Goal: Task Accomplishment & Management: Manage account settings

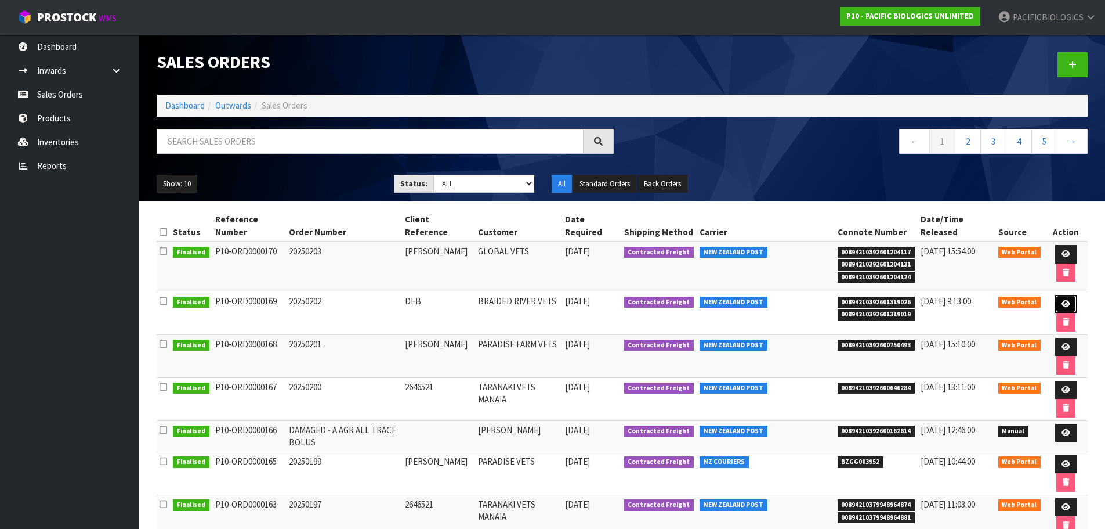
click at [1070, 303] on link at bounding box center [1066, 304] width 21 height 19
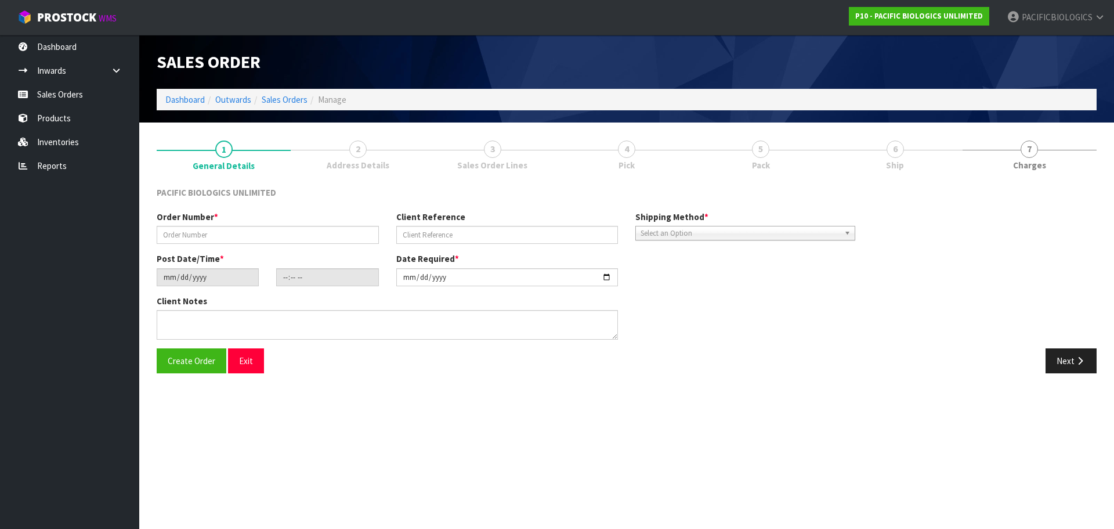
type input "20250202"
type input "DEB"
type input "[DATE]"
type input "10:50:00.000"
type input "[DATE]"
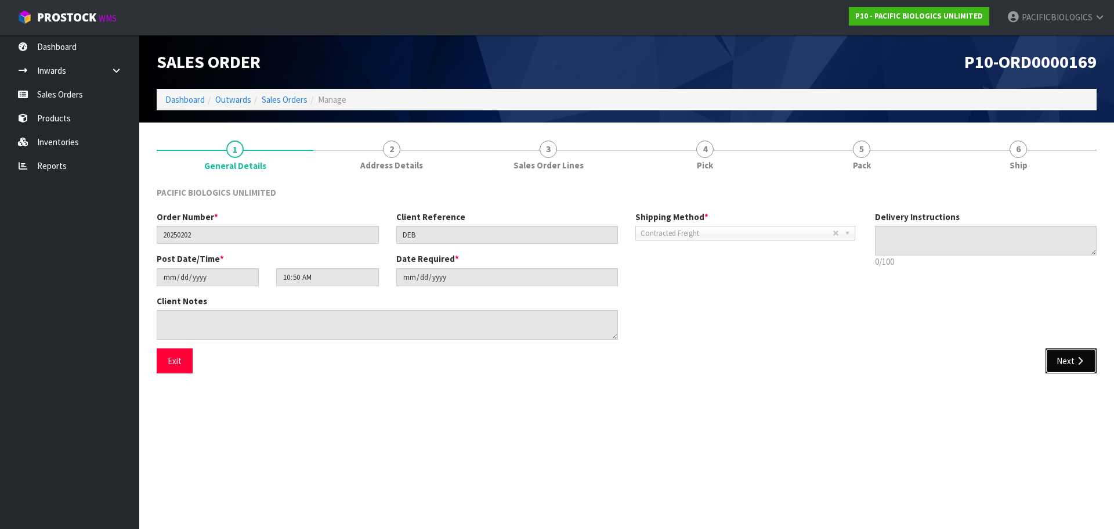
click at [1069, 362] on button "Next" at bounding box center [1071, 360] width 51 height 25
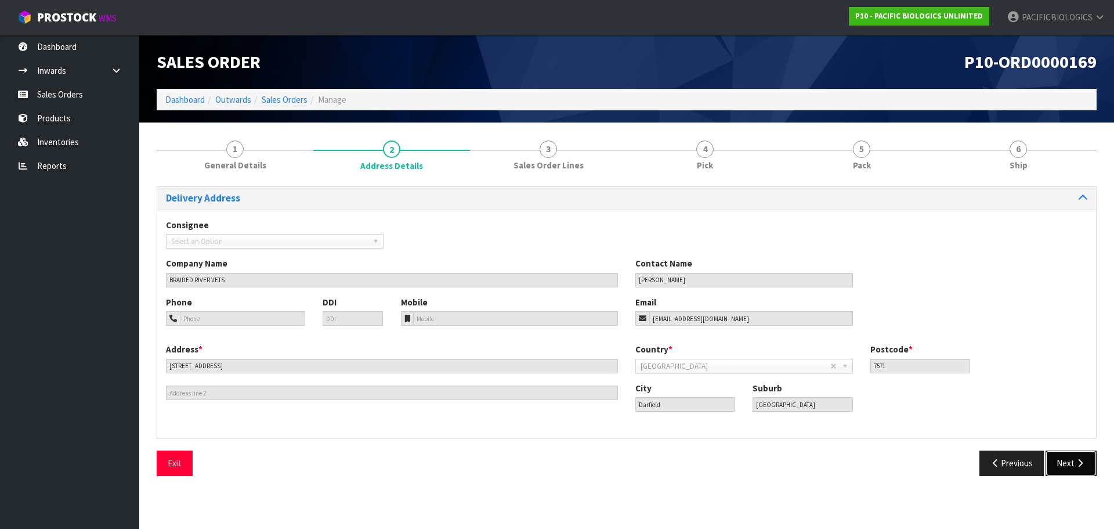
click at [1065, 468] on button "Next" at bounding box center [1071, 462] width 51 height 25
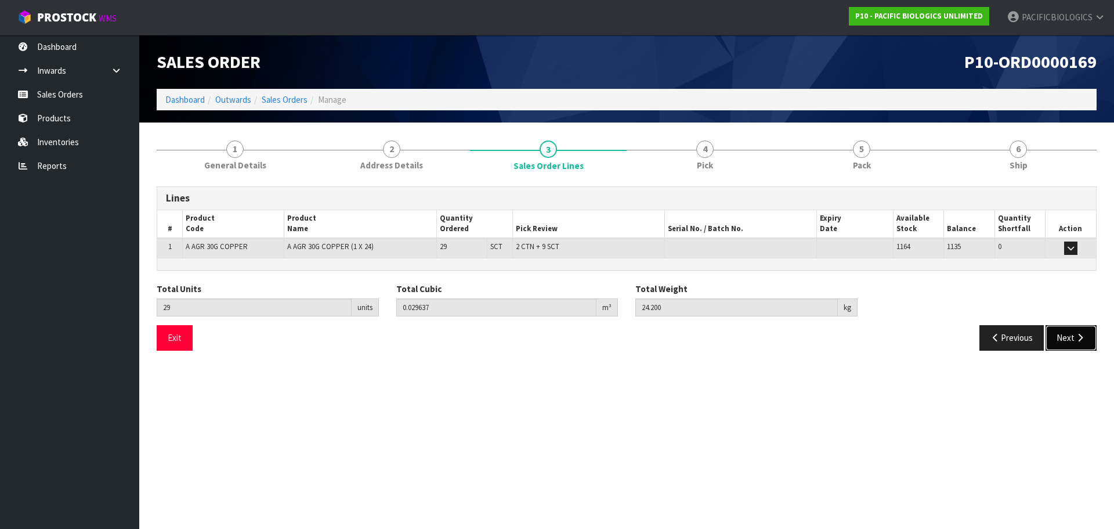
click at [1060, 343] on button "Next" at bounding box center [1071, 337] width 51 height 25
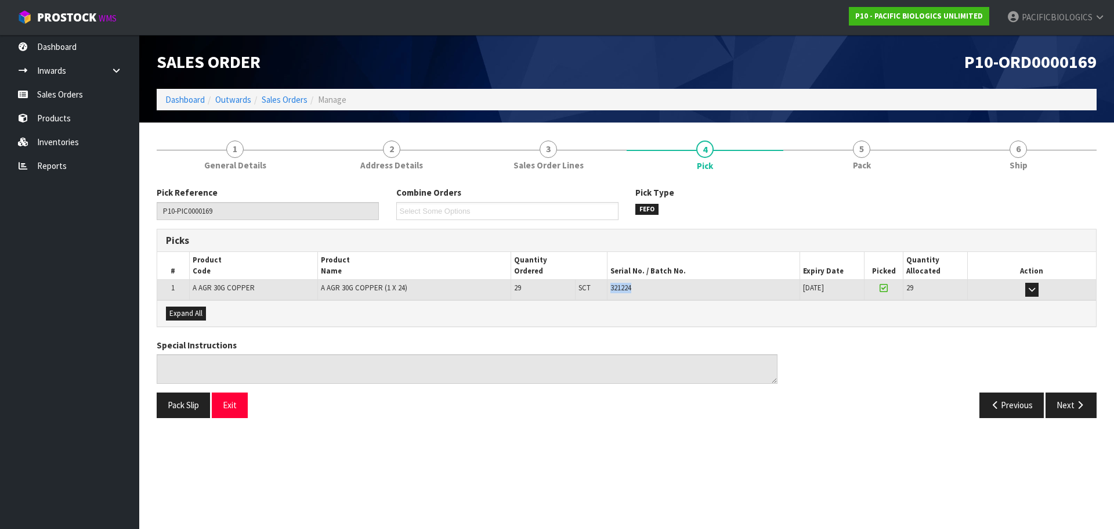
drag, startPoint x: 635, startPoint y: 288, endPoint x: 612, endPoint y: 288, distance: 23.8
click at [612, 288] on div "321224" at bounding box center [703, 288] width 186 height 10
copy span "321224"
click at [45, 93] on link "Sales Orders" at bounding box center [69, 94] width 139 height 24
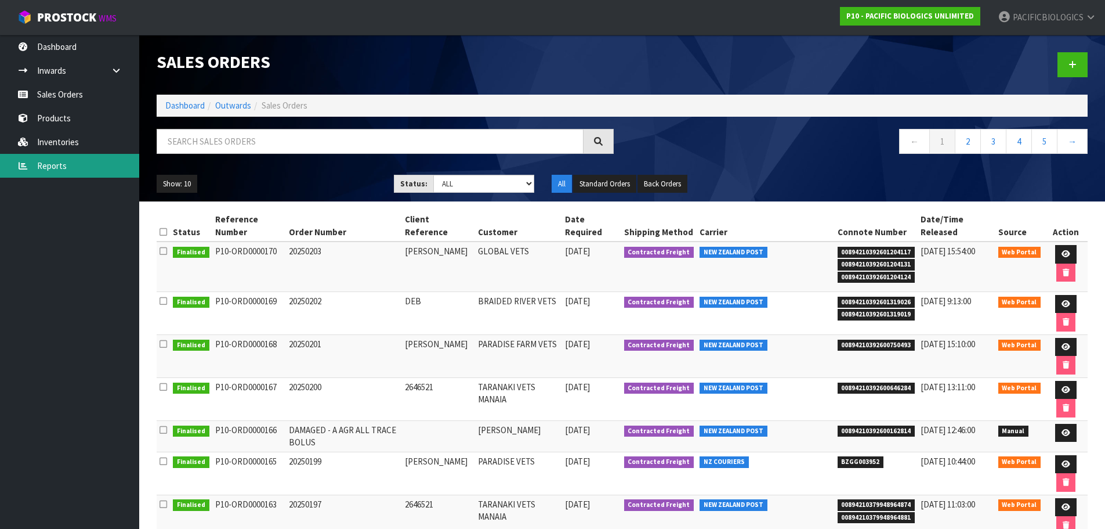
click at [74, 160] on link "Reports" at bounding box center [69, 166] width 139 height 24
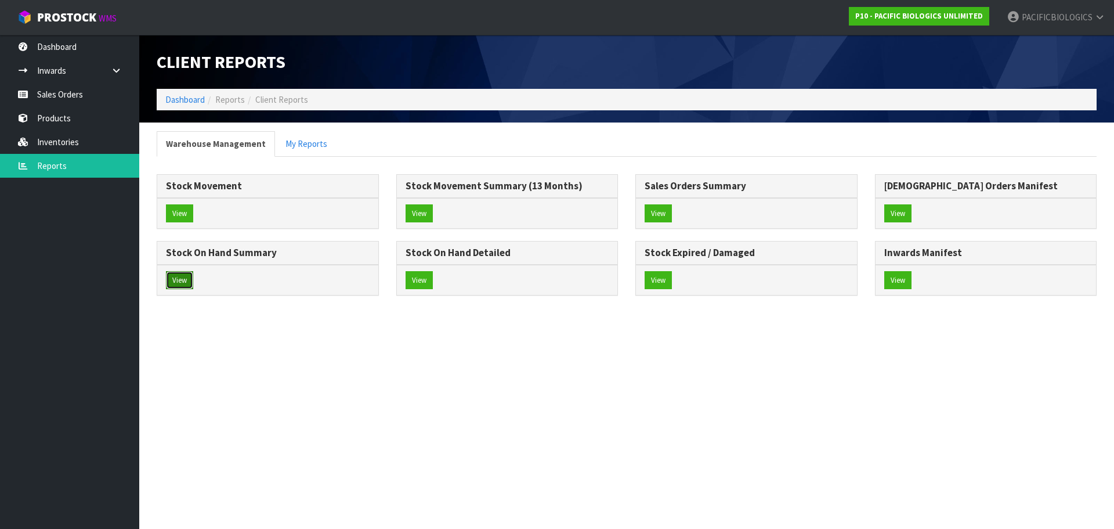
click at [184, 284] on button "View" at bounding box center [179, 280] width 27 height 19
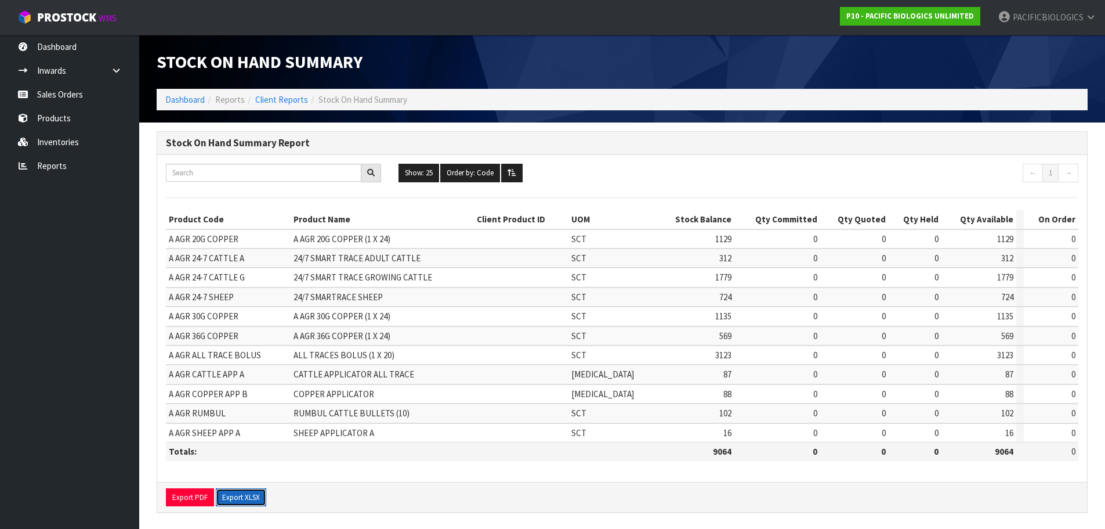
click at [233, 495] on button "Export XLSX" at bounding box center [241, 497] width 50 height 19
click at [42, 103] on link "Sales Orders" at bounding box center [69, 94] width 139 height 24
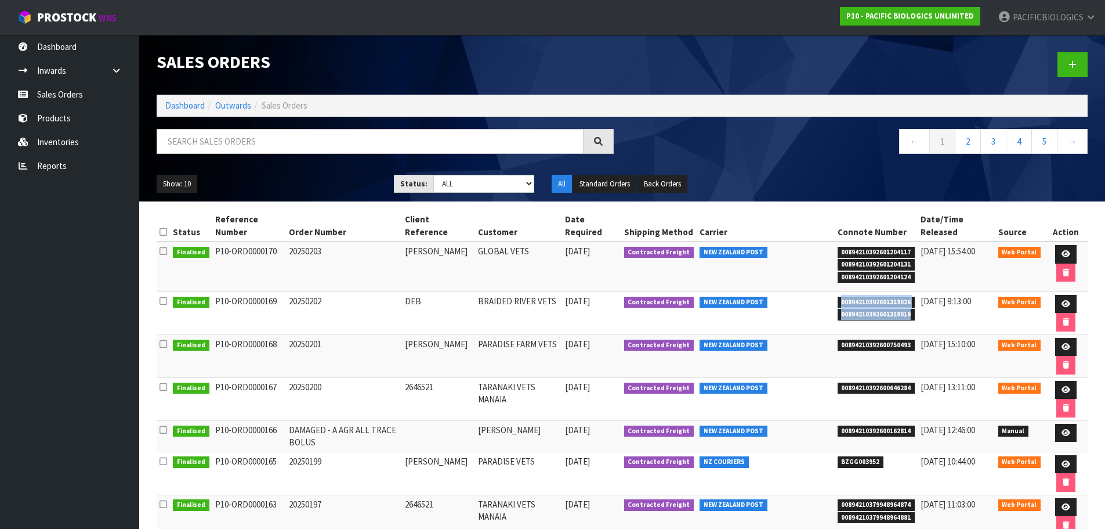
drag, startPoint x: 908, startPoint y: 317, endPoint x: 811, endPoint y: 304, distance: 97.8
click at [811, 304] on tr "Finalised P10-ORD0000169 20250202 DEB BRAIDED RIVER VETS [DATE] Contracted Frei…" at bounding box center [622, 312] width 931 height 43
copy tr "00894210392601319026 00894210392601319019"
